Goal: Browse casually: Explore the website without a specific task or goal

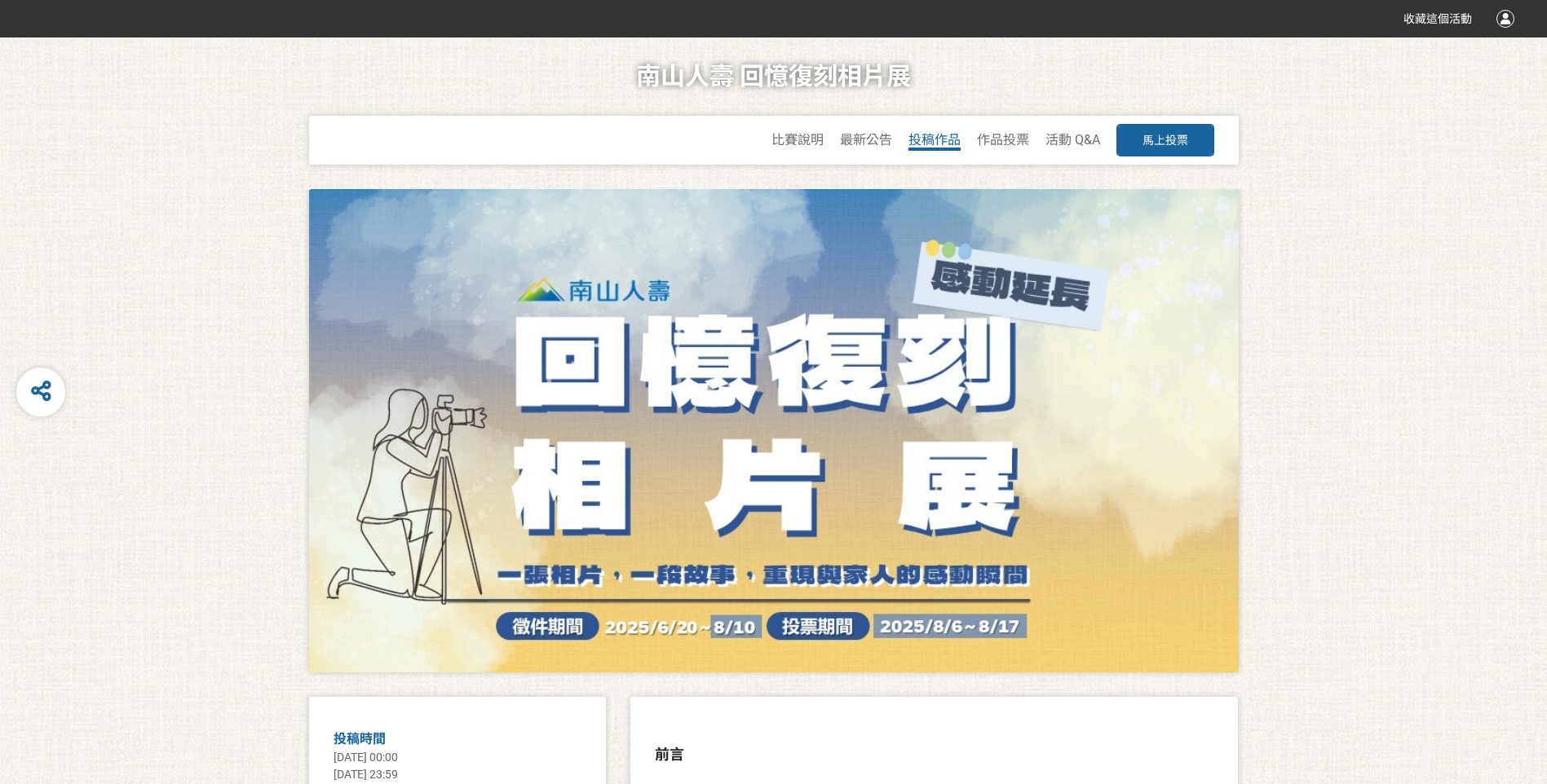
click at [937, 134] on span "投稿作品" at bounding box center [935, 140] width 53 height 15
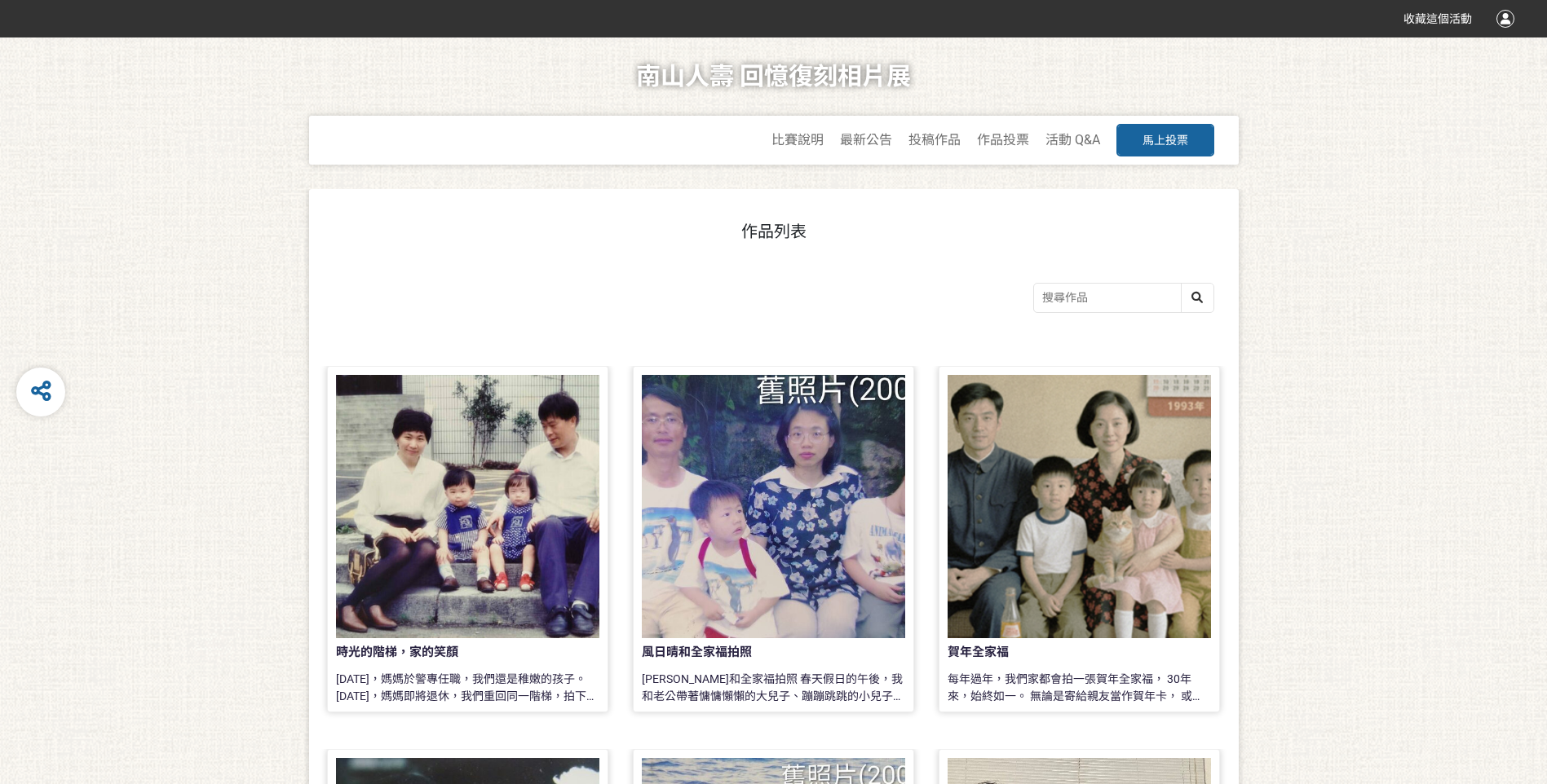
click at [1182, 656] on div "賀年全家福" at bounding box center [1079, 655] width 264 height 20
